Goal: Book appointment/travel/reservation

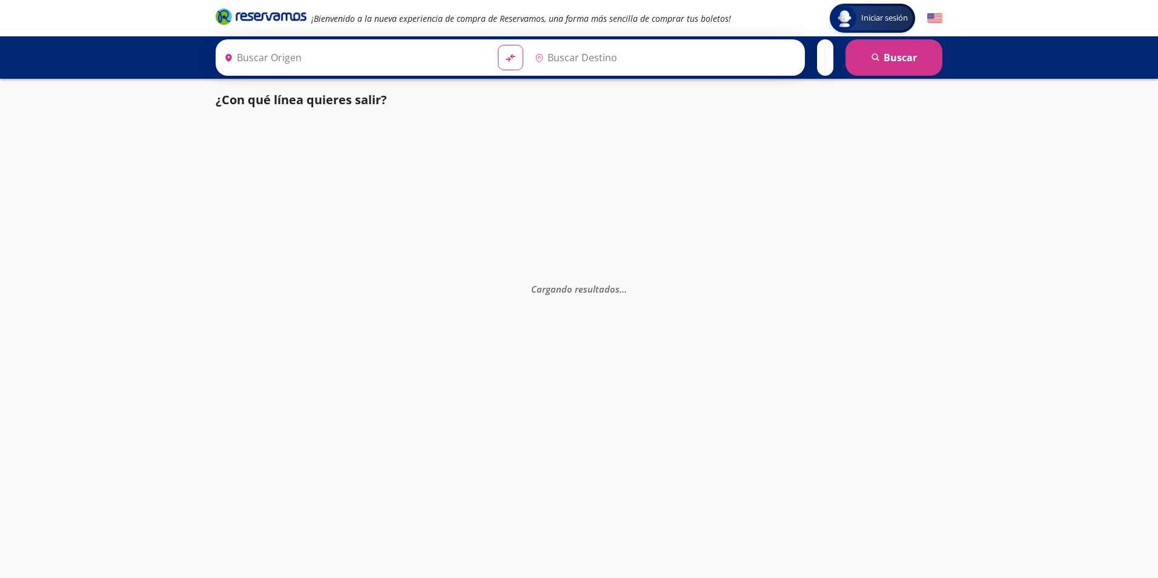
type input "[GEOGRAPHIC_DATA], [GEOGRAPHIC_DATA]"
type input "Zihuatanejo, [GEOGRAPHIC_DATA]"
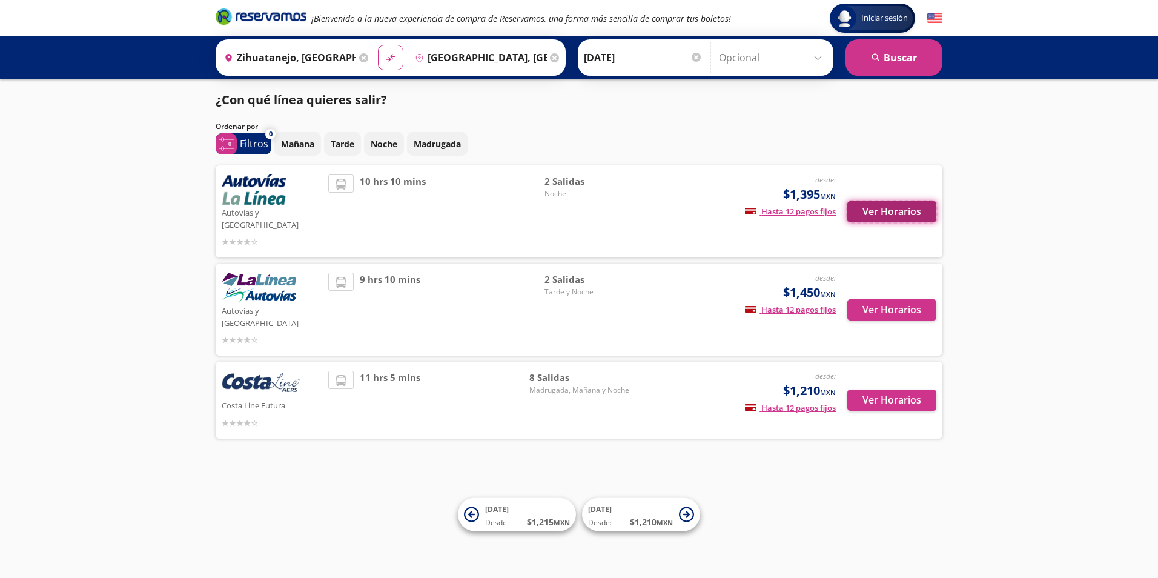
click at [878, 208] on button "Ver Horarios" at bounding box center [892, 211] width 89 height 21
click at [912, 390] on button "Ver Horarios" at bounding box center [892, 400] width 89 height 21
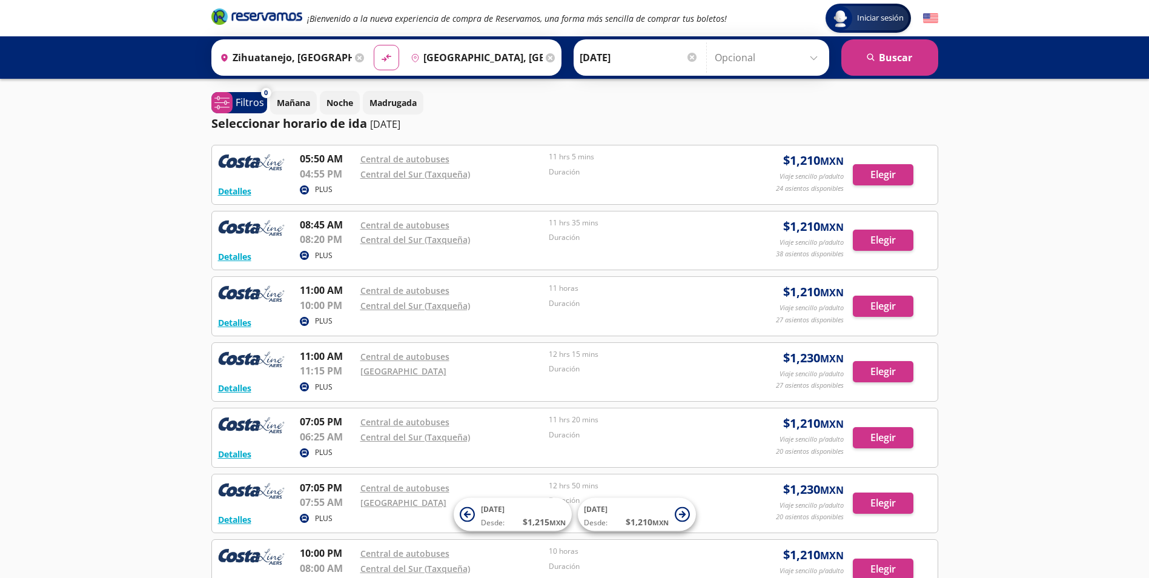
click at [84, 385] on div "Iniciar sesión Iniciar sesión ¡Bienvenido a la nueva experiencia de compra de R…" at bounding box center [574, 389] width 1149 height 778
click at [0, 216] on html "Iniciar sesión Iniciar sesión ¡Bienvenido a la nueva experiencia de compra de R…" at bounding box center [574, 389] width 1149 height 778
